Goal: Ask a question

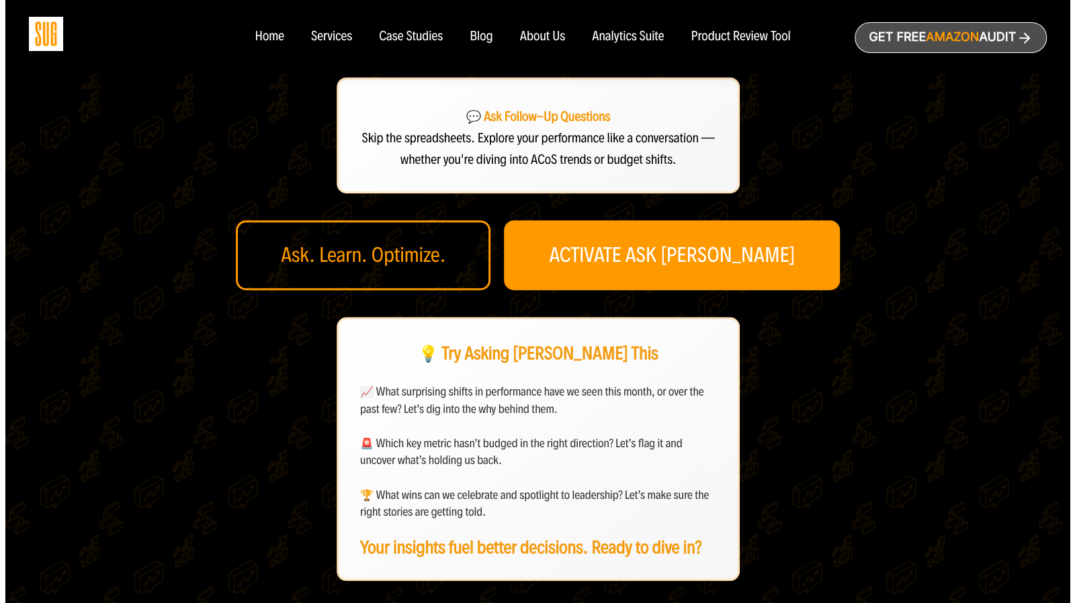
scroll to position [472, 0]
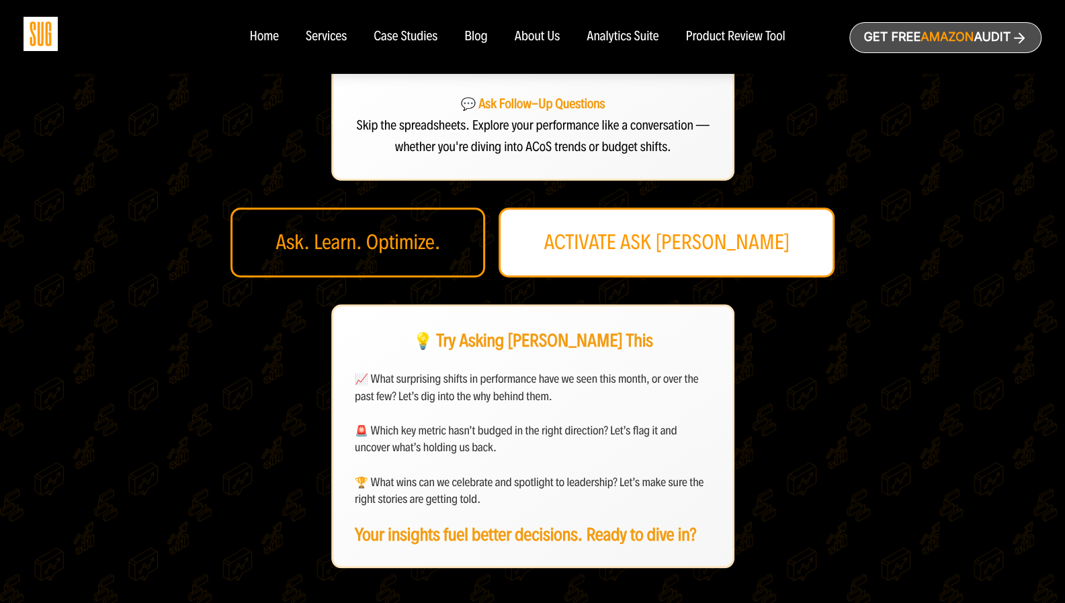
click at [728, 208] on link "ACTIVATE ASK [PERSON_NAME]" at bounding box center [667, 243] width 336 height 70
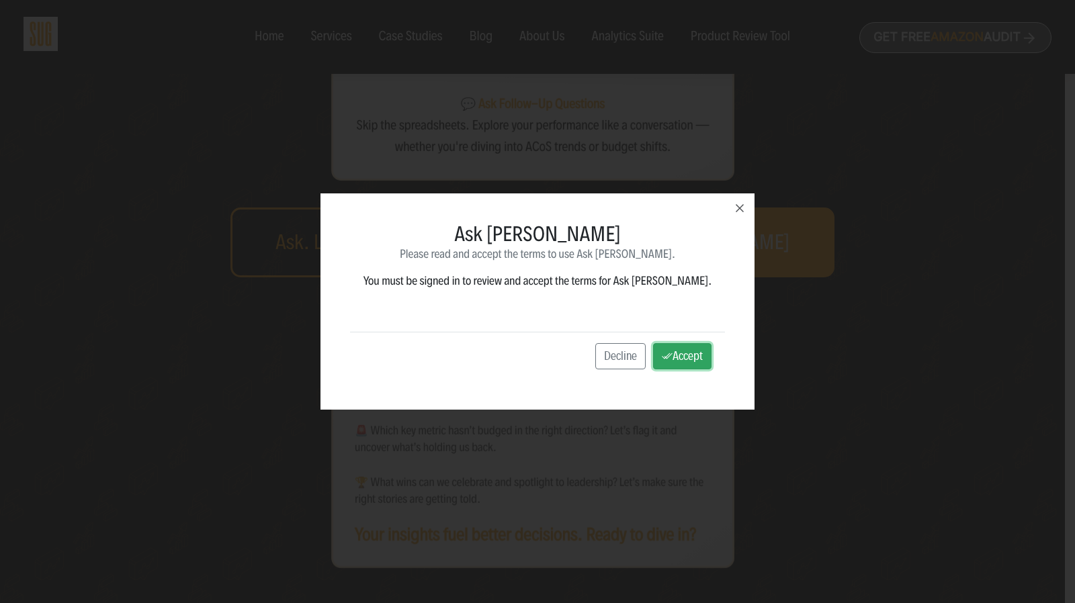
click at [653, 361] on button "Accept" at bounding box center [682, 356] width 58 height 27
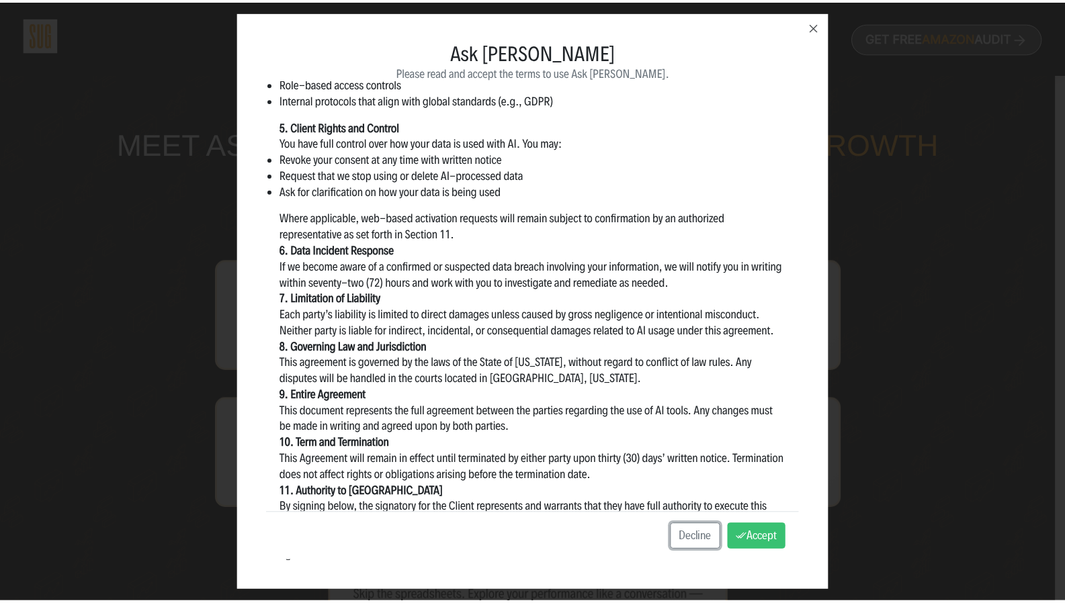
scroll to position [742, 0]
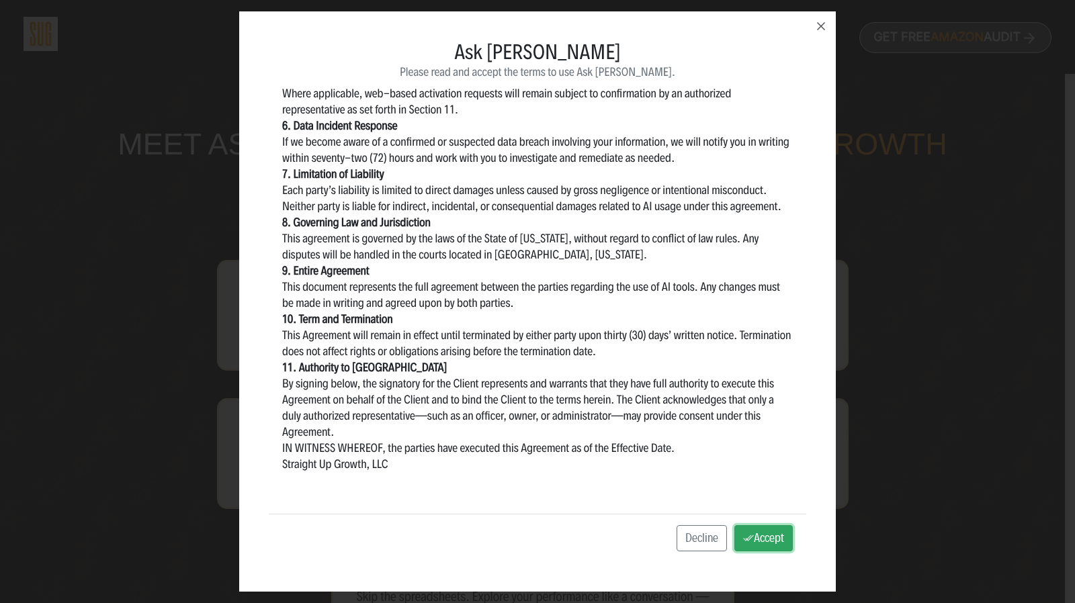
click at [752, 537] on button "Accept" at bounding box center [763, 538] width 58 height 27
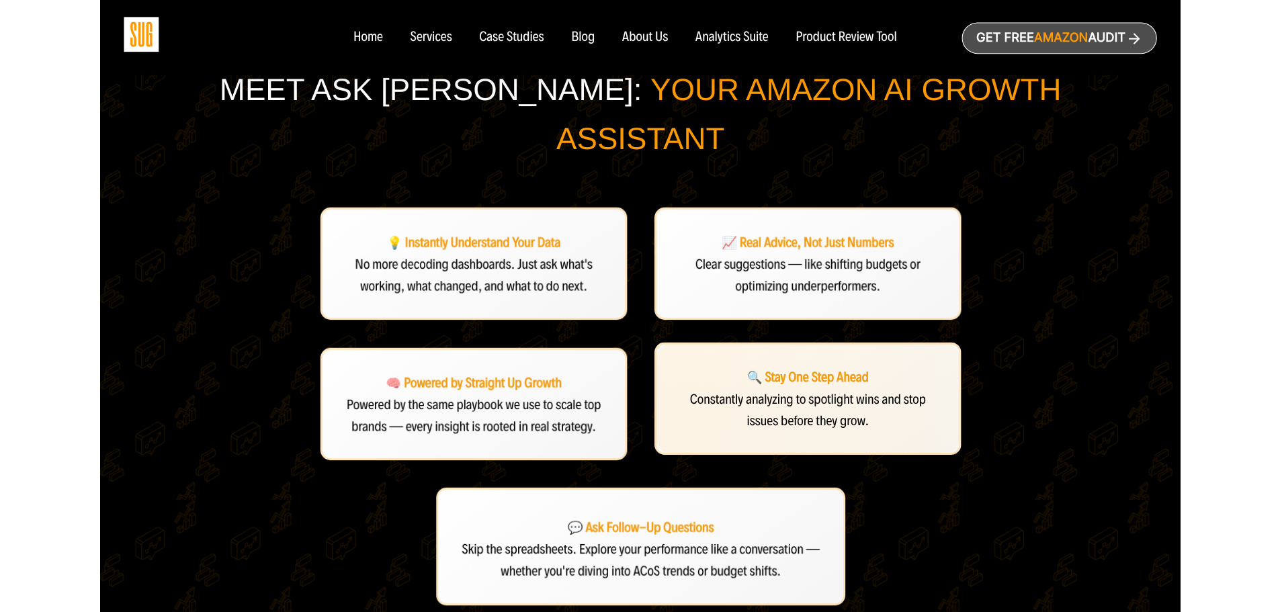
scroll to position [0, 0]
